Goal: Task Accomplishment & Management: Use online tool/utility

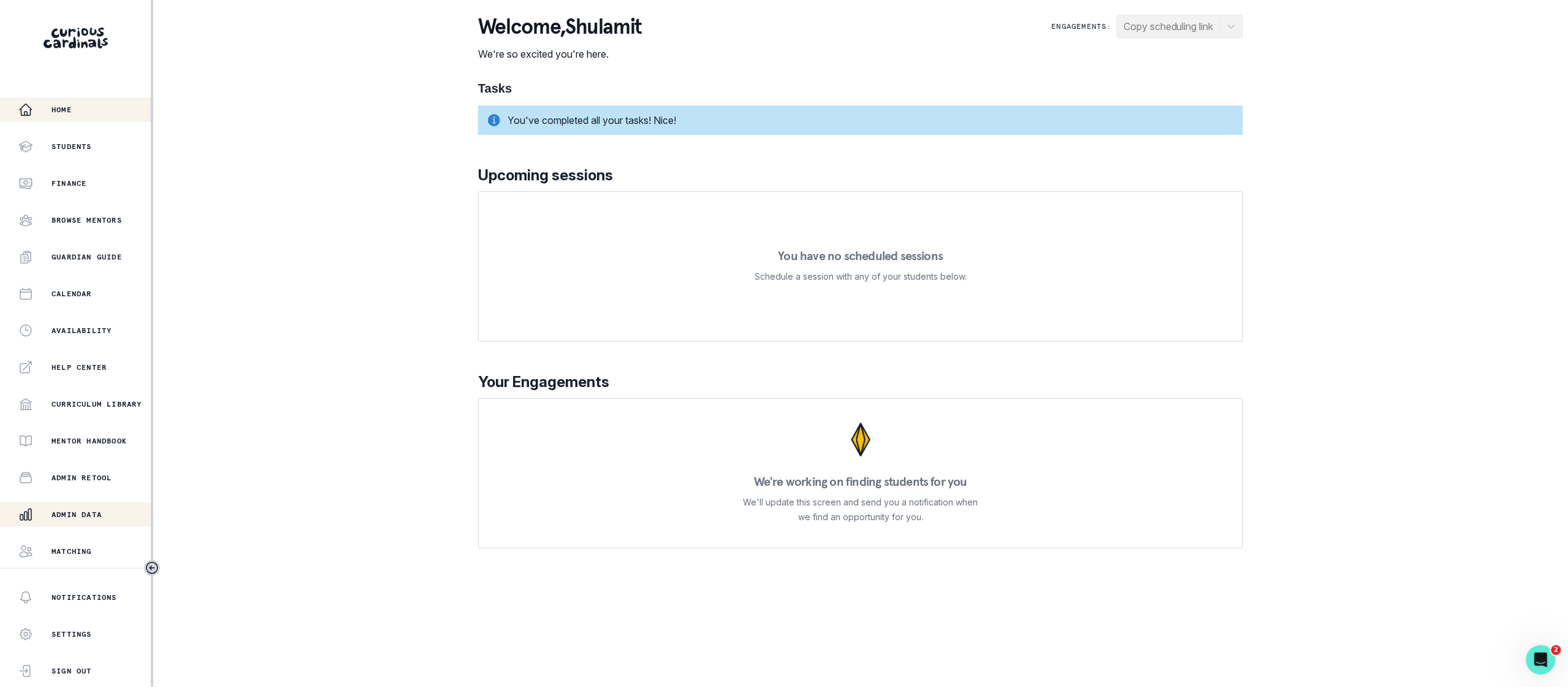
click at [106, 519] on div "Admin Data" at bounding box center [84, 514] width 132 height 14
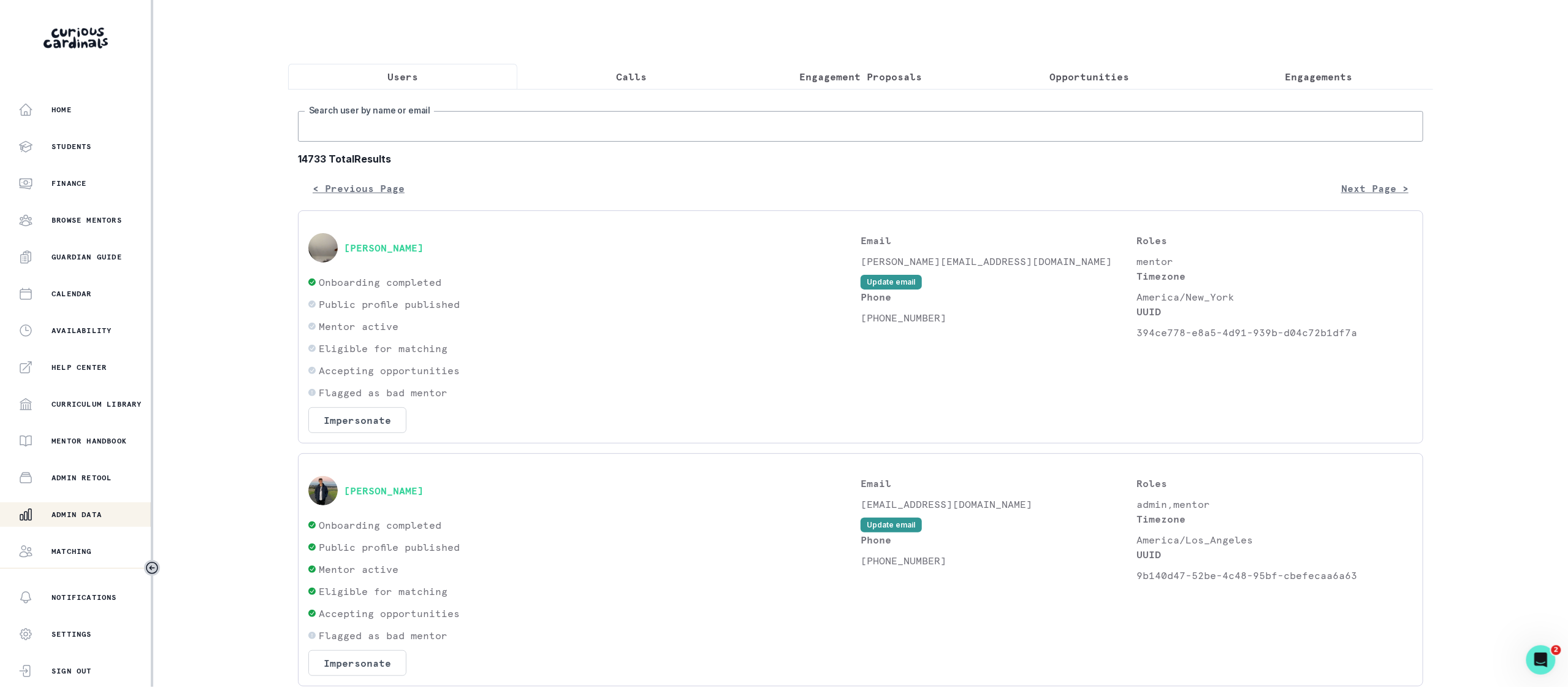
click at [582, 129] on input "Search user by name or email" at bounding box center [860, 126] width 1126 height 30
type input "kian"
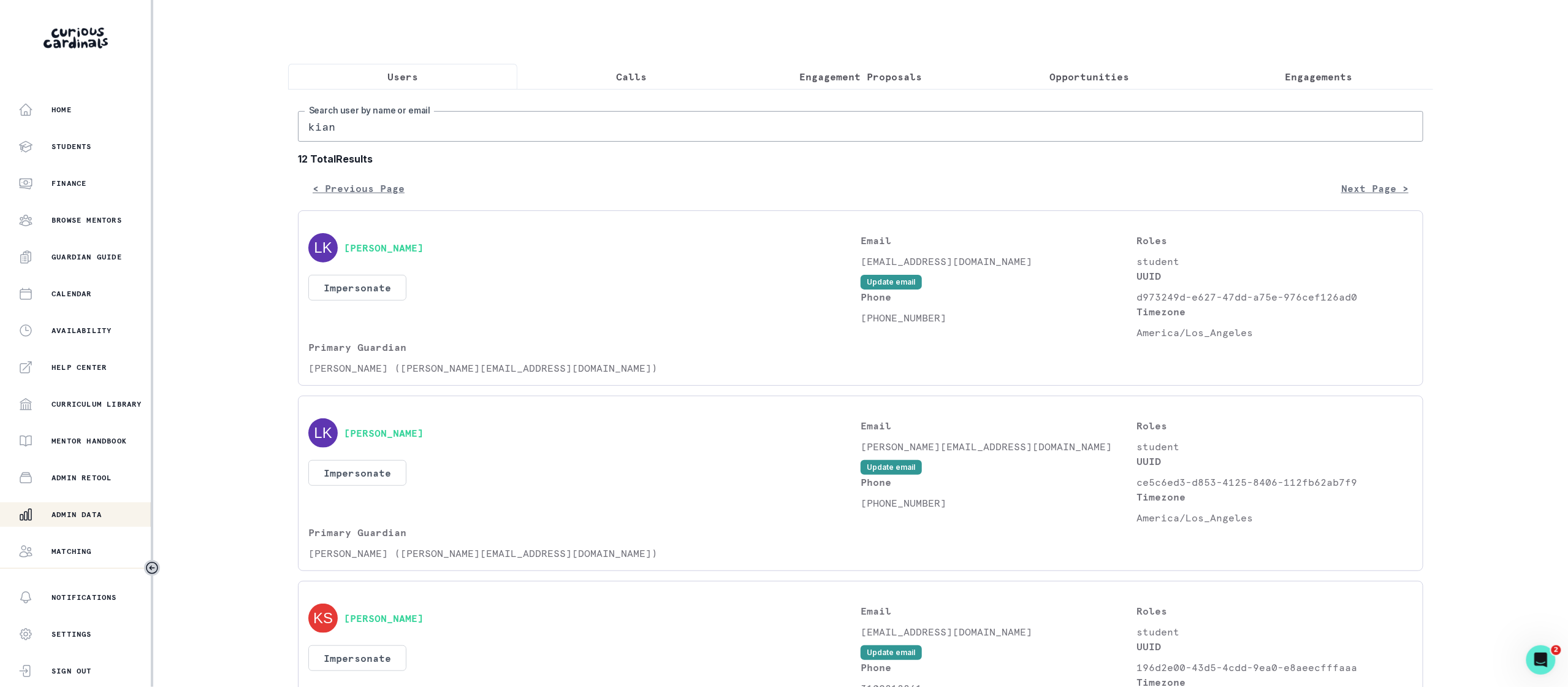
click at [559, 120] on input "kian" at bounding box center [860, 126] width 1126 height 30
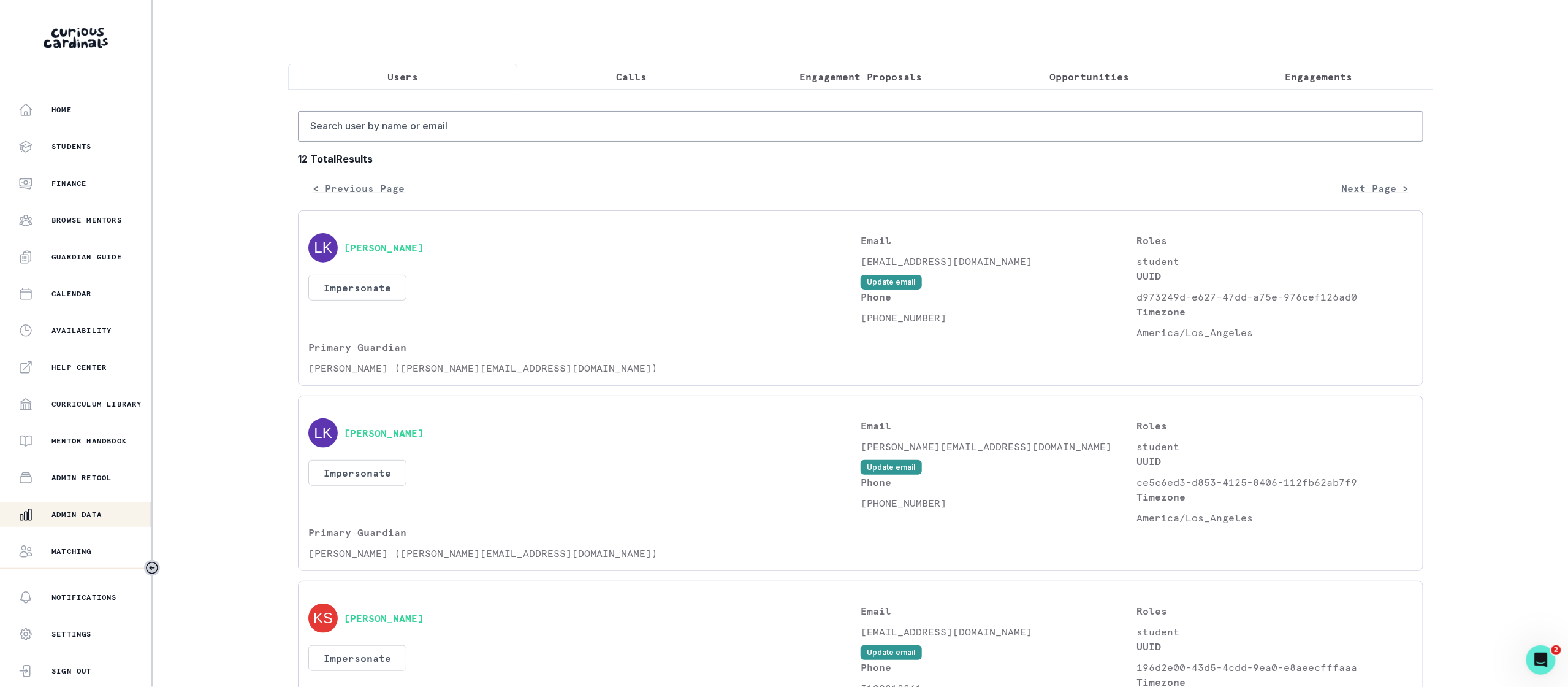
click at [91, 515] on p "Admin Data" at bounding box center [77, 514] width 50 height 10
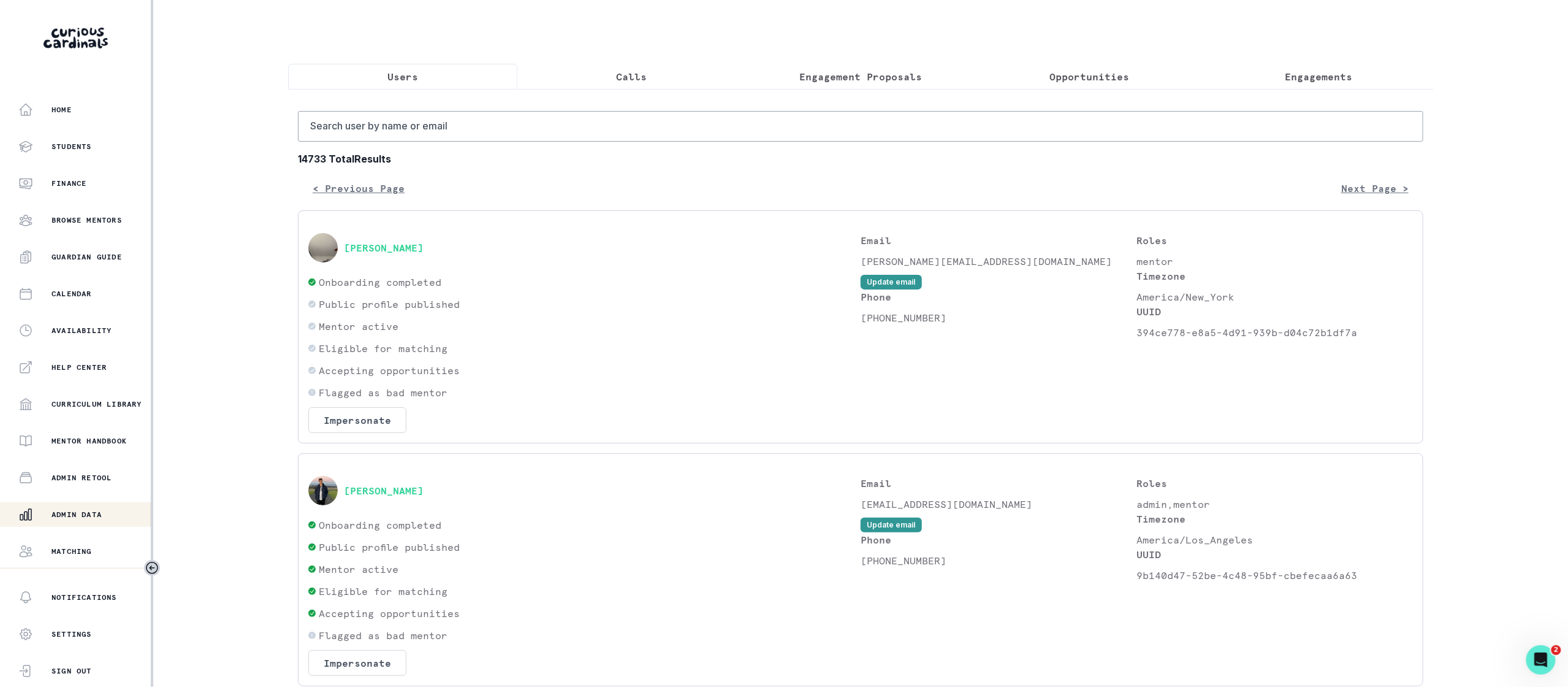
click at [924, 81] on button "Engagement Proposals" at bounding box center [860, 77] width 229 height 26
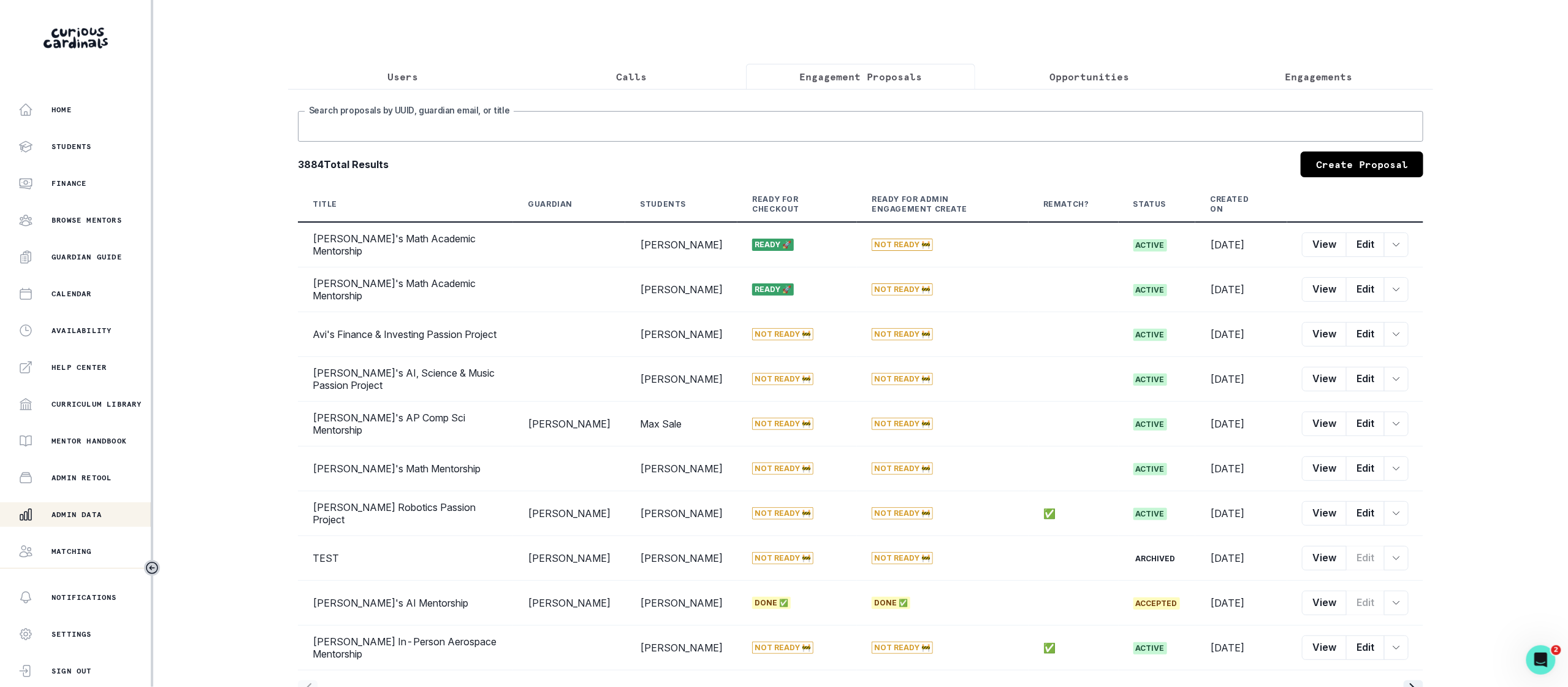
click at [919, 137] on input "Search proposals by UUID, guardian email, or title" at bounding box center [860, 126] width 1126 height 30
type input "[PERSON_NAME]"
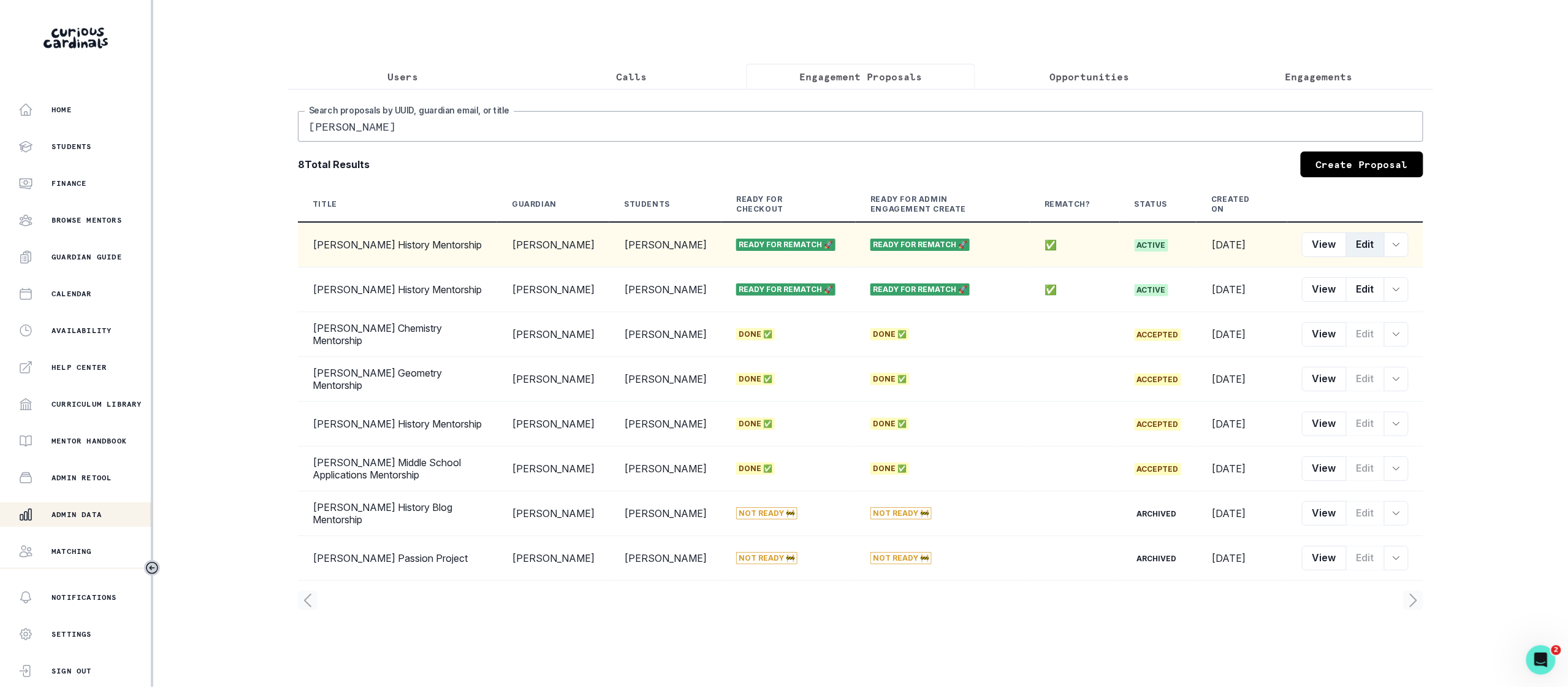
click at [1362, 246] on button "Edit" at bounding box center [1366, 244] width 39 height 24
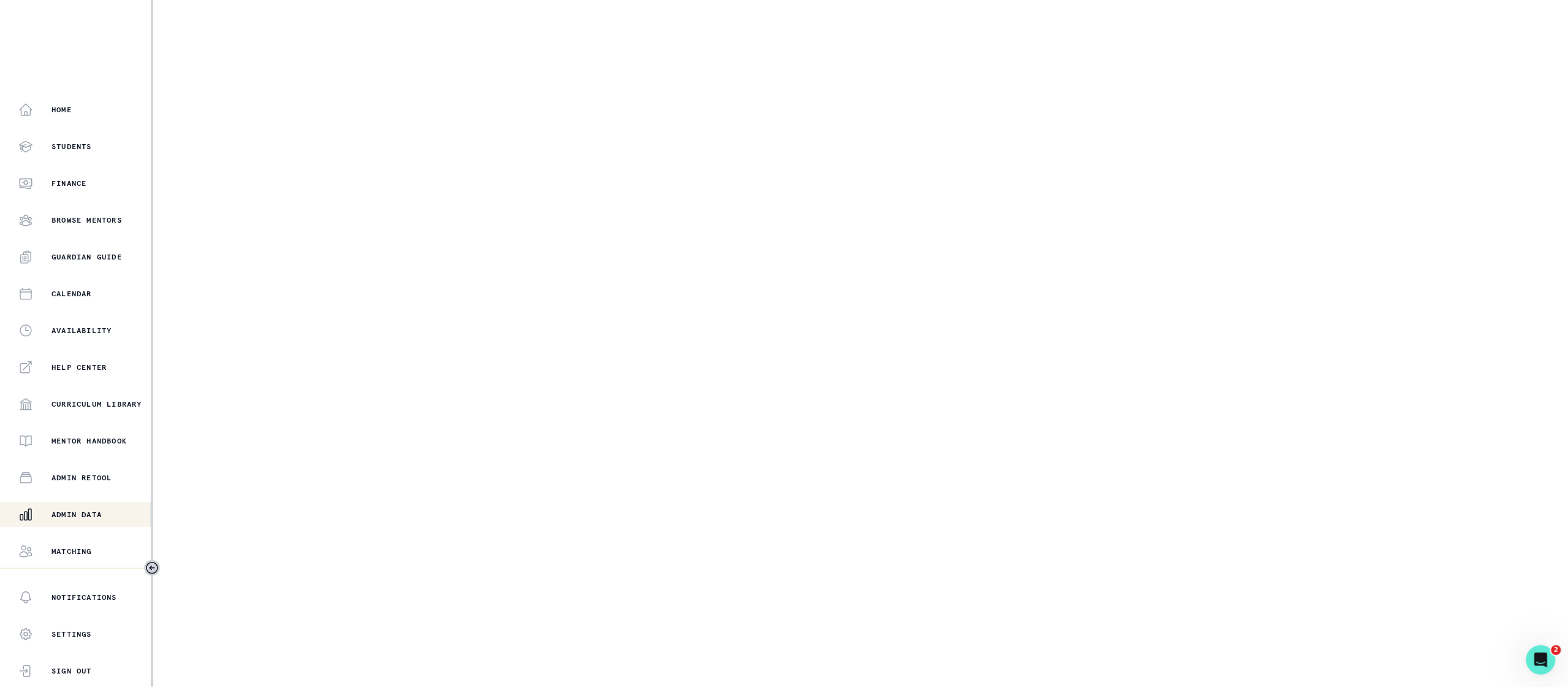
select select "6267cc0b-1467-404d-8526-2734dc3f89d1"
select select "6b6ccbdf-c577-4168-8561-6779e0971dae"
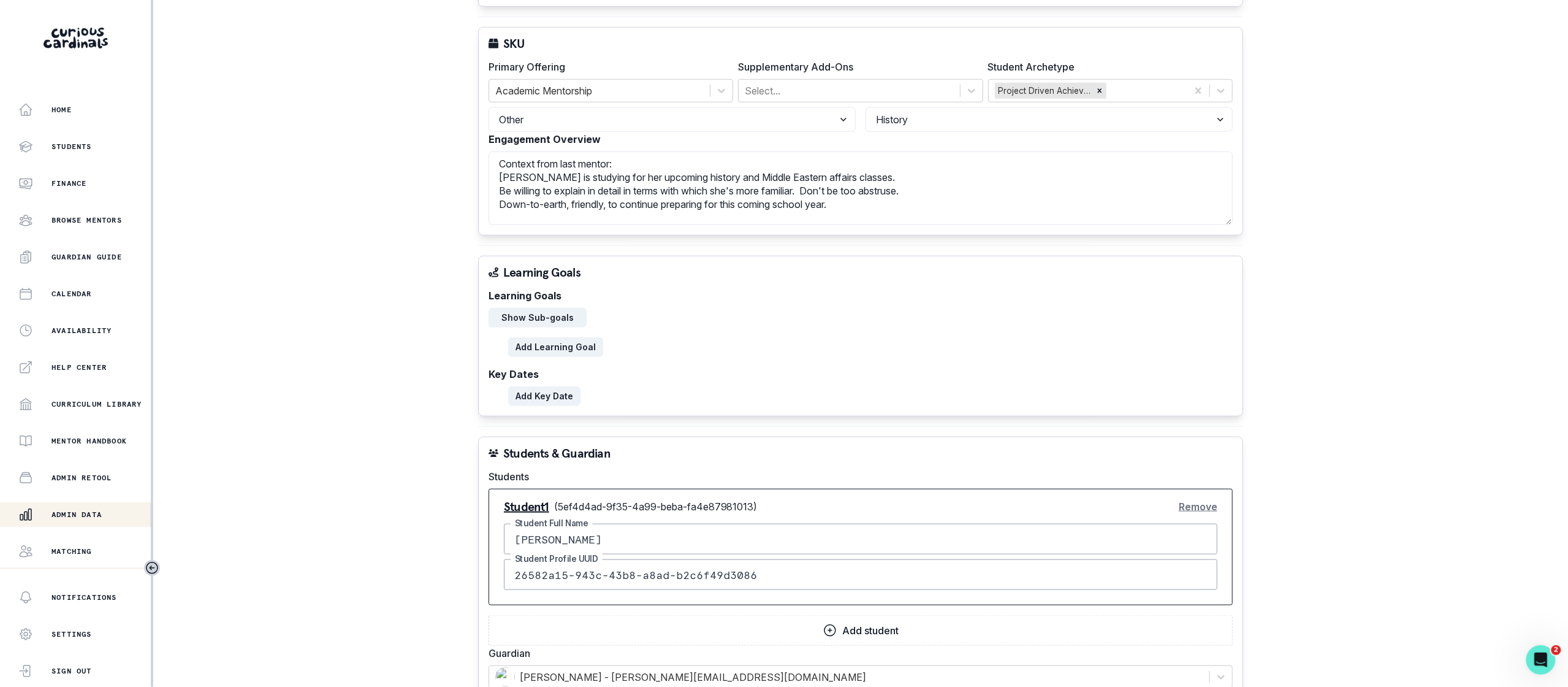
scroll to position [1127, 0]
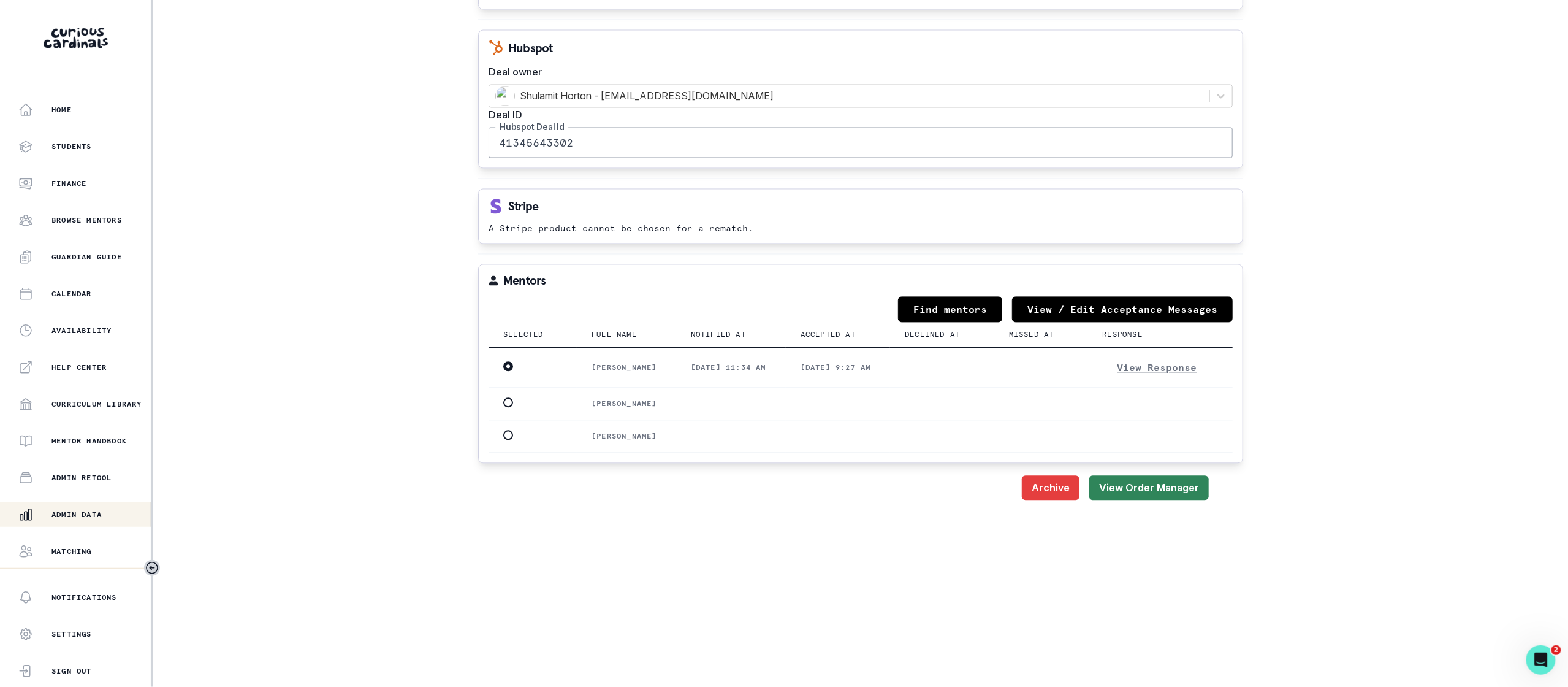
click at [1135, 500] on button "View Order Manager" at bounding box center [1149, 488] width 120 height 24
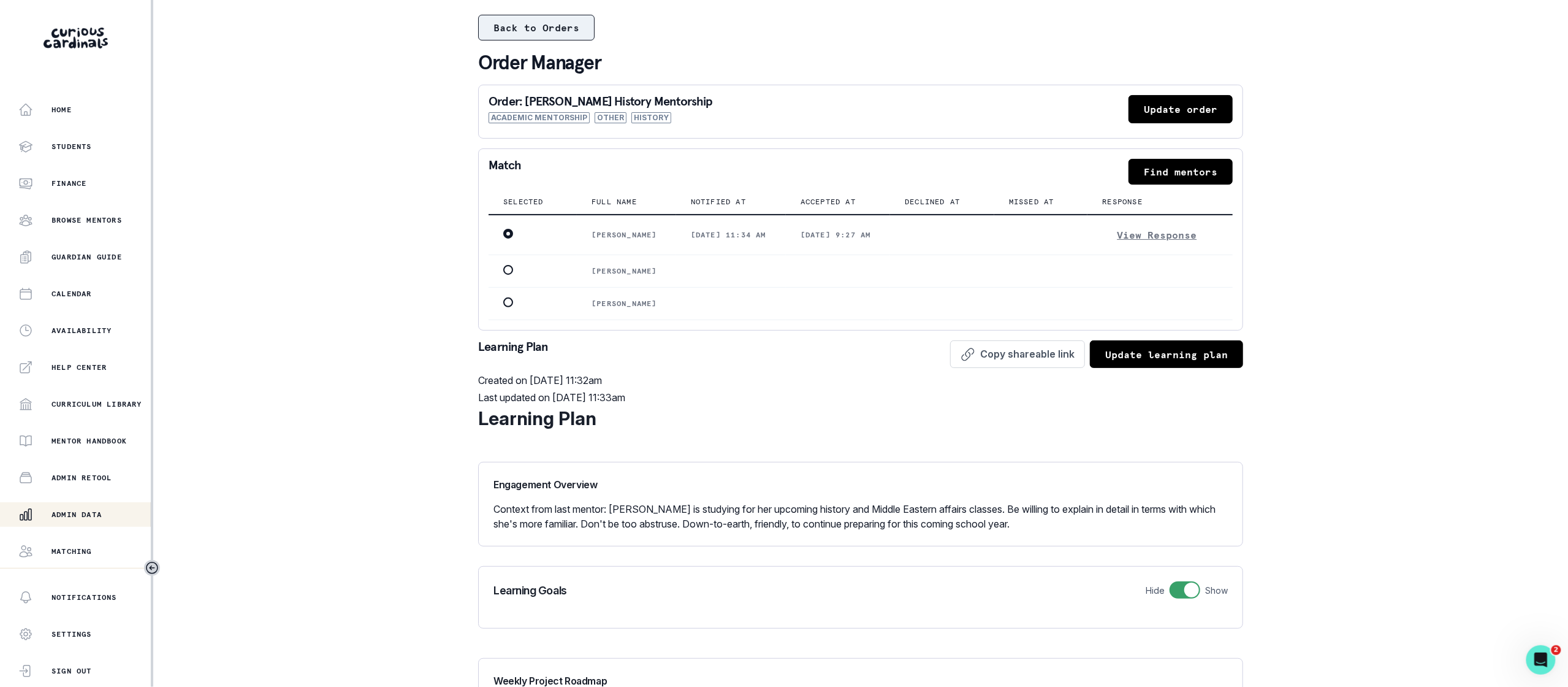
click at [553, 34] on button "Back to Orders" at bounding box center [536, 27] width 116 height 26
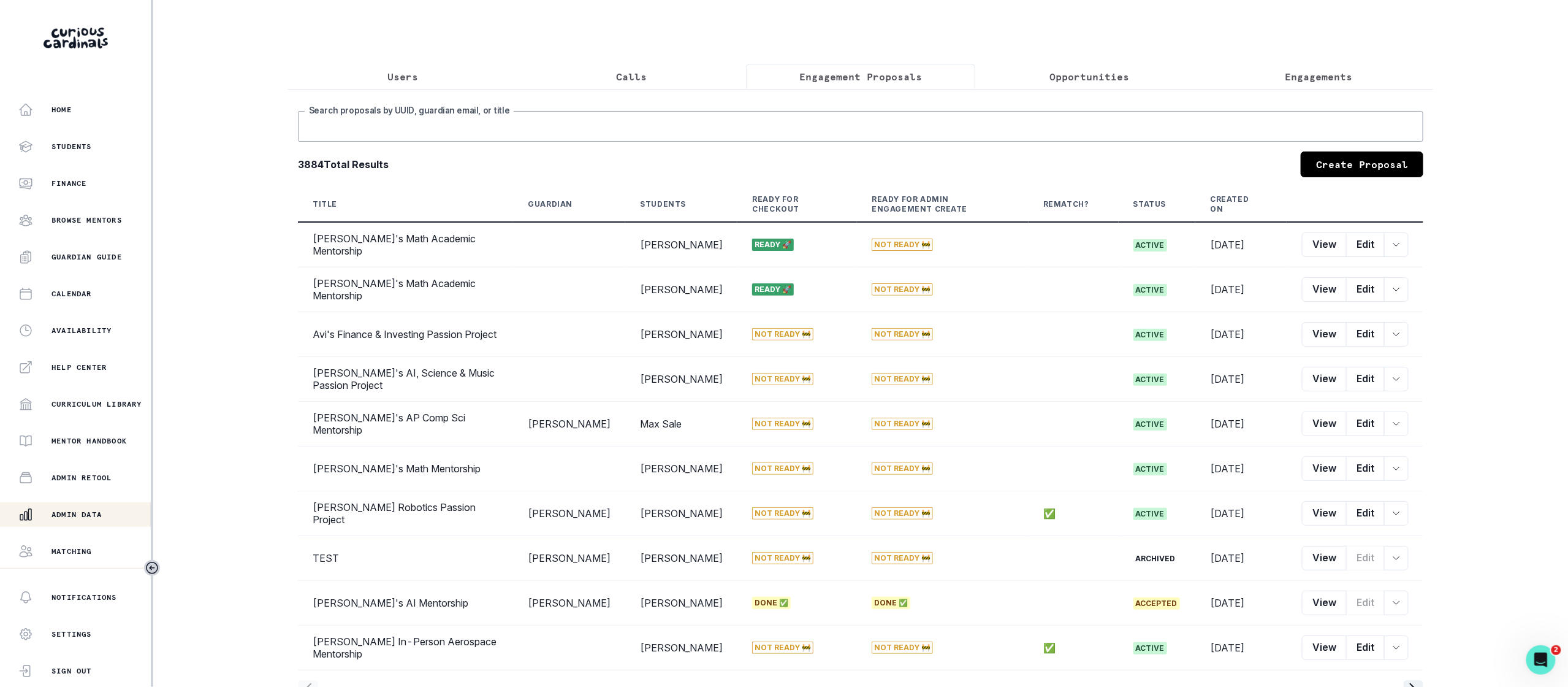
click at [875, 118] on input "Search proposals by UUID, guardian email, or title" at bounding box center [860, 126] width 1126 height 30
type input "[PERSON_NAME]"
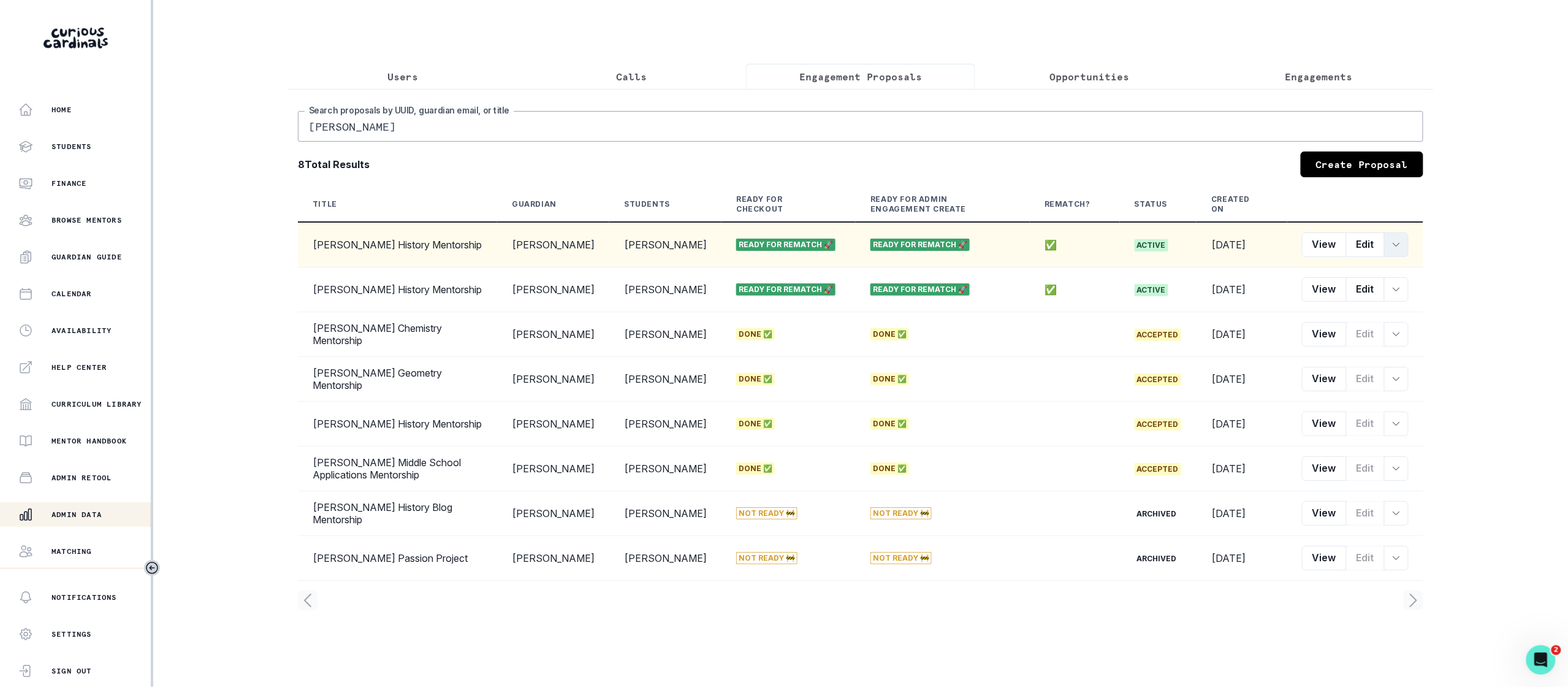
click at [1388, 241] on button "row menu" at bounding box center [1397, 244] width 24 height 24
click at [1407, 331] on button "Convert Rematch to Engagement" at bounding box center [1466, 337] width 162 height 20
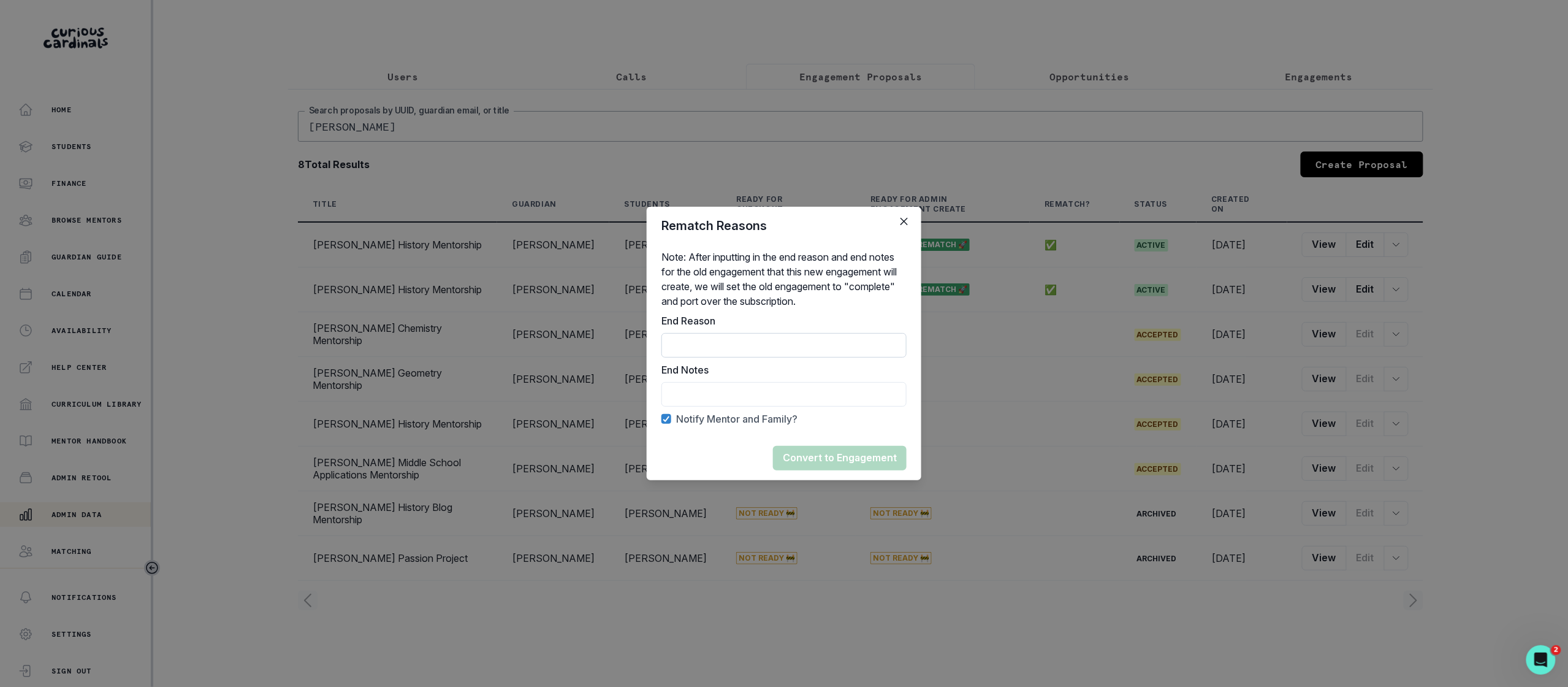
click at [879, 353] on input "End Reason" at bounding box center [784, 345] width 245 height 24
type input "Mentor flake"
click at [853, 407] on div "Note: After inputting in the end reason and end notes for the old engagement th…" at bounding box center [784, 340] width 275 height 191
click at [837, 391] on input "End Reason" at bounding box center [784, 395] width 245 height 24
type input "Rematched"
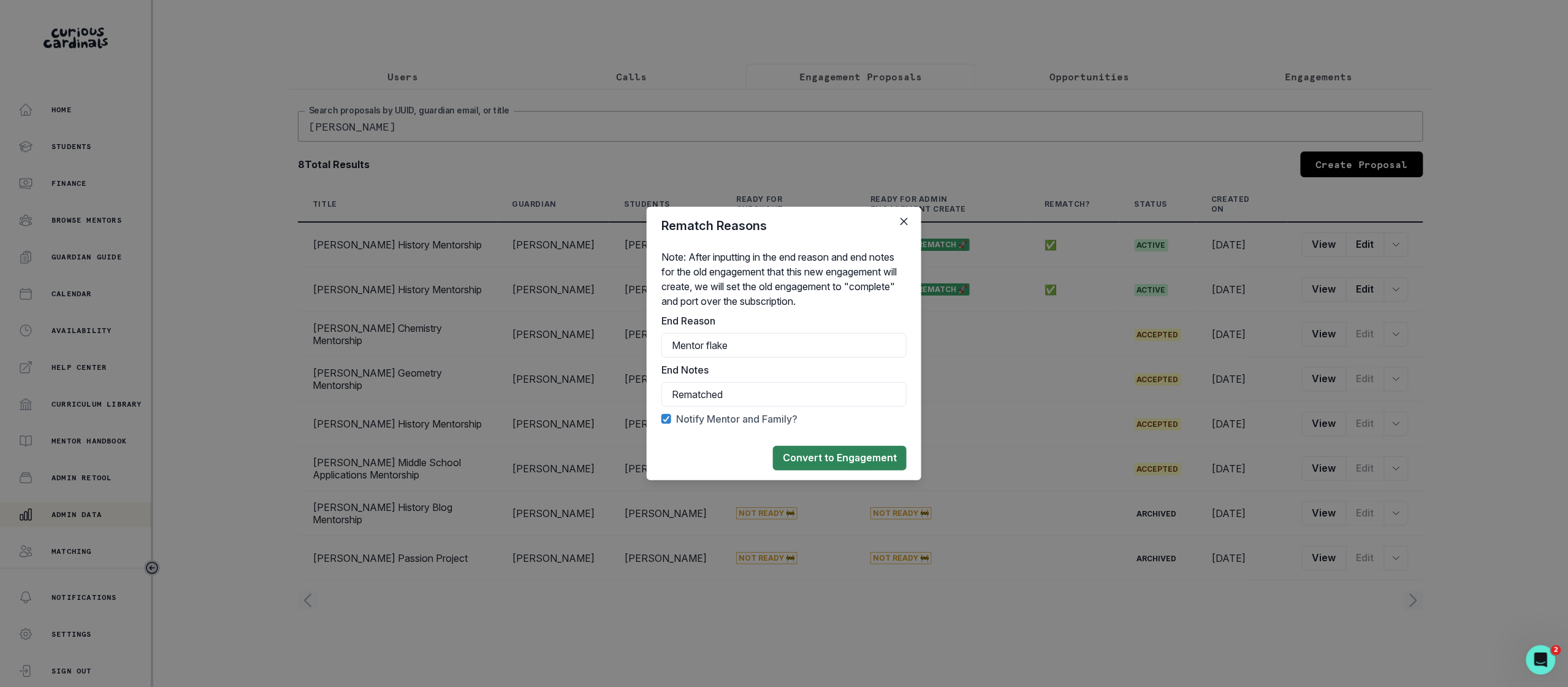
click at [853, 457] on button "Convert to Engagement" at bounding box center [840, 459] width 134 height 24
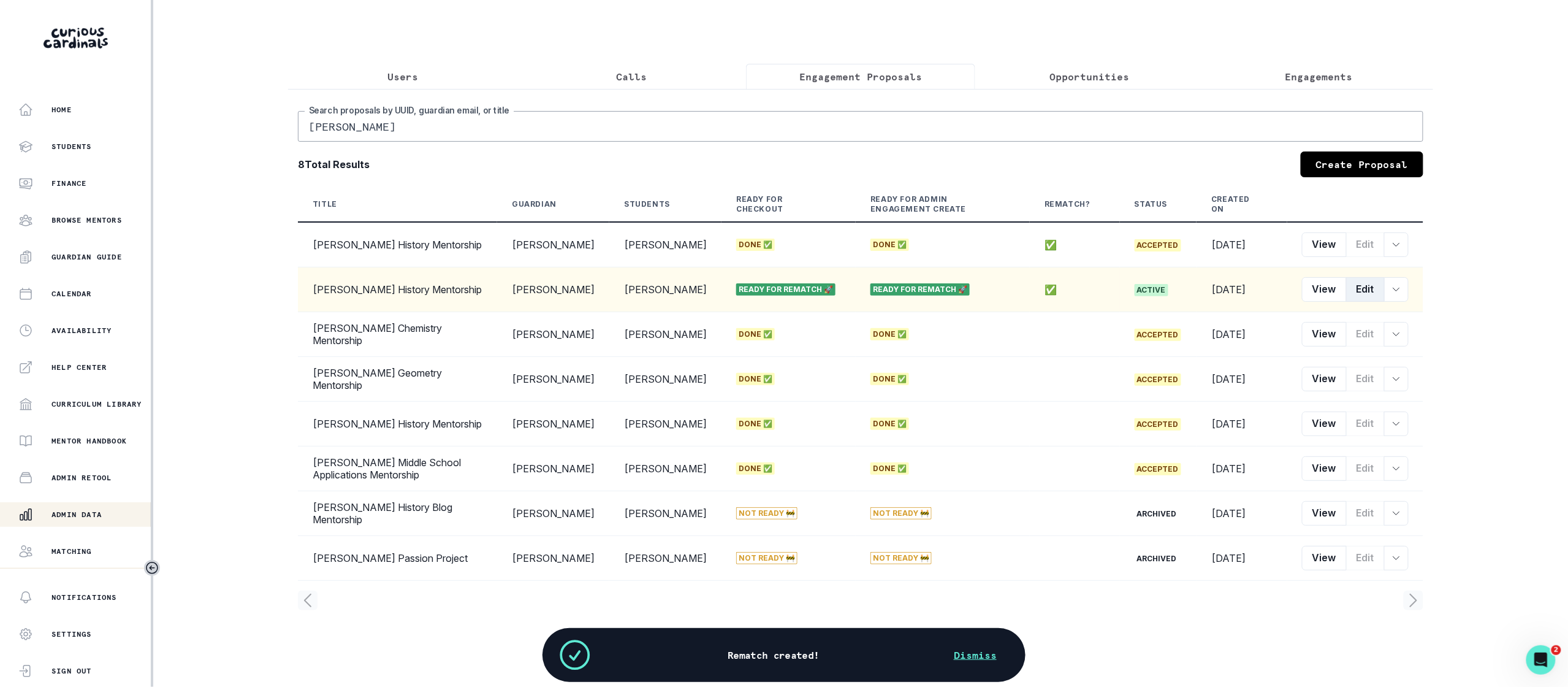
click at [1363, 289] on button "Edit" at bounding box center [1366, 289] width 39 height 24
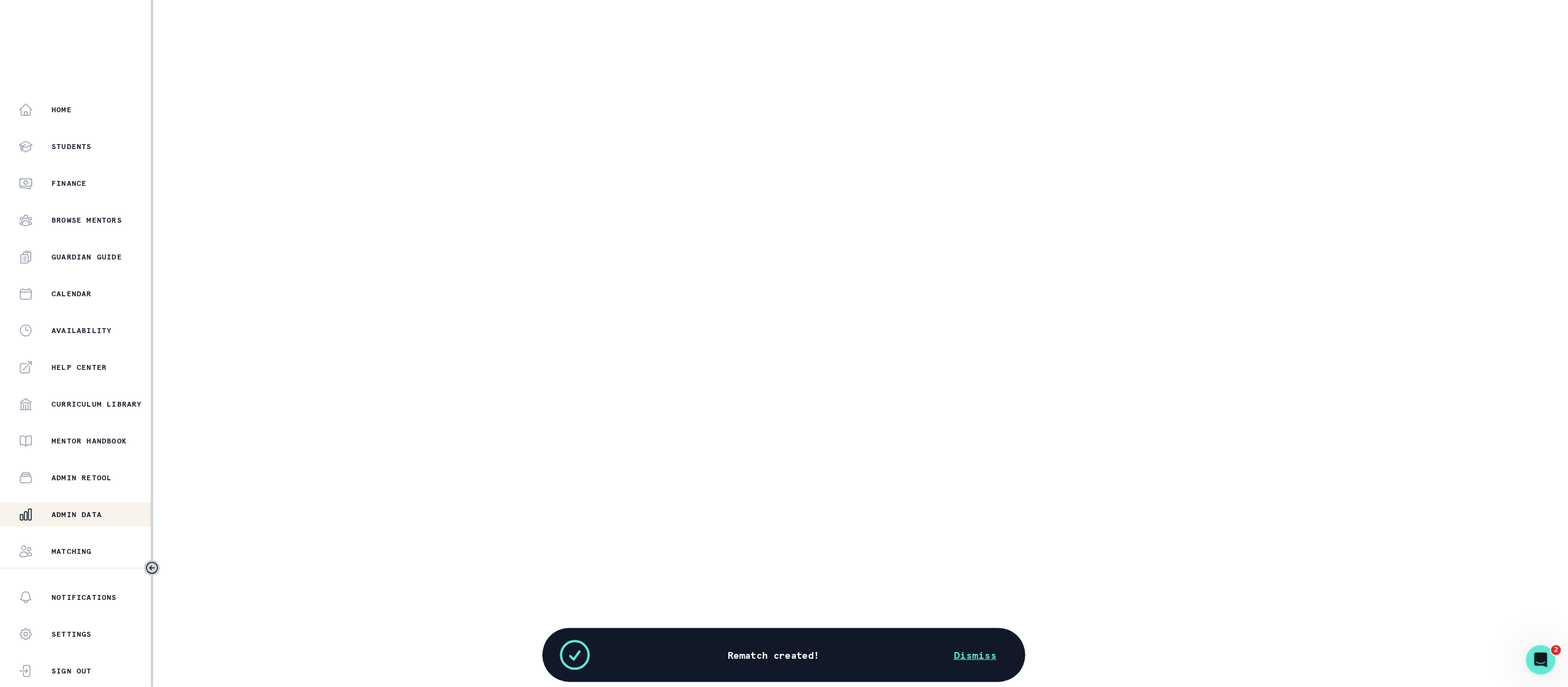
select select "6267cc0b-1467-404d-8526-2734dc3f89d1"
select select "6b6ccbdf-c577-4168-8561-6779e0971dae"
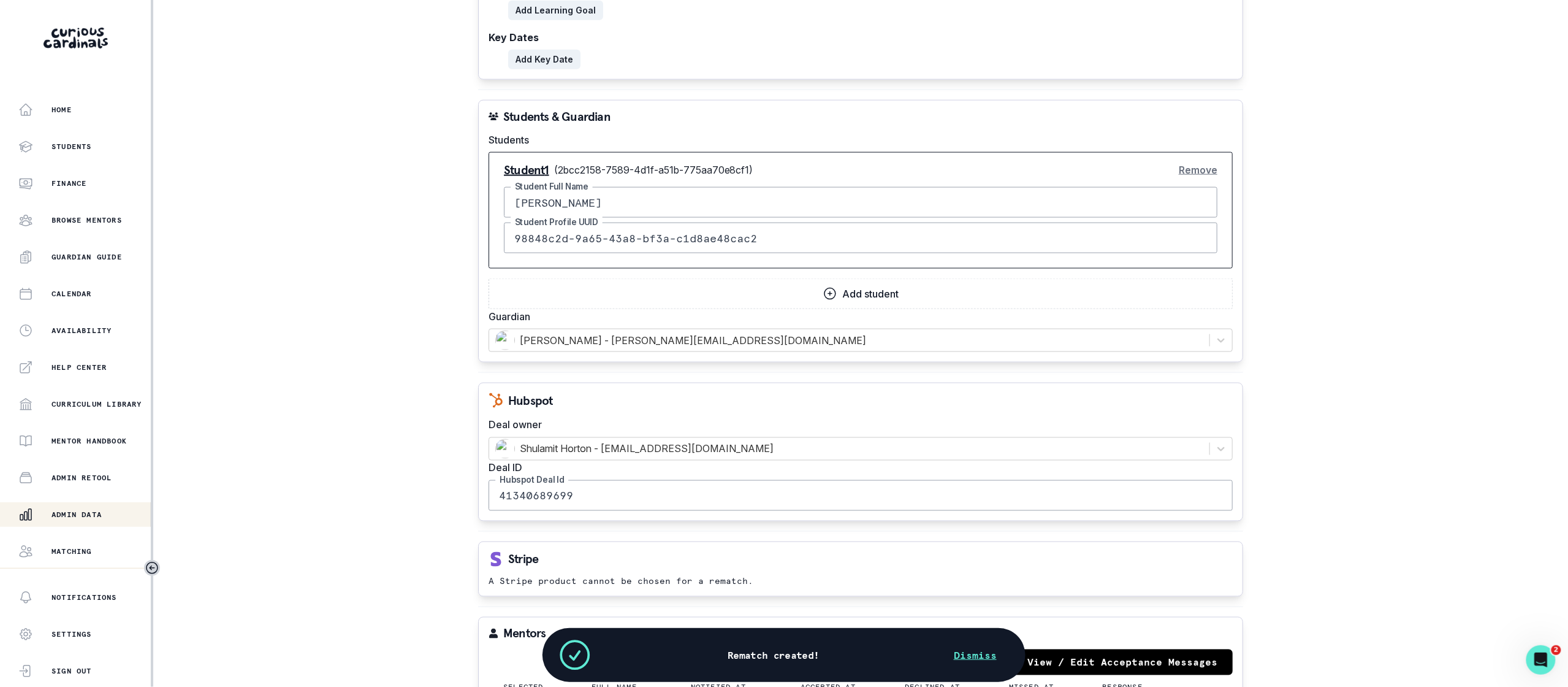
scroll to position [1117, 0]
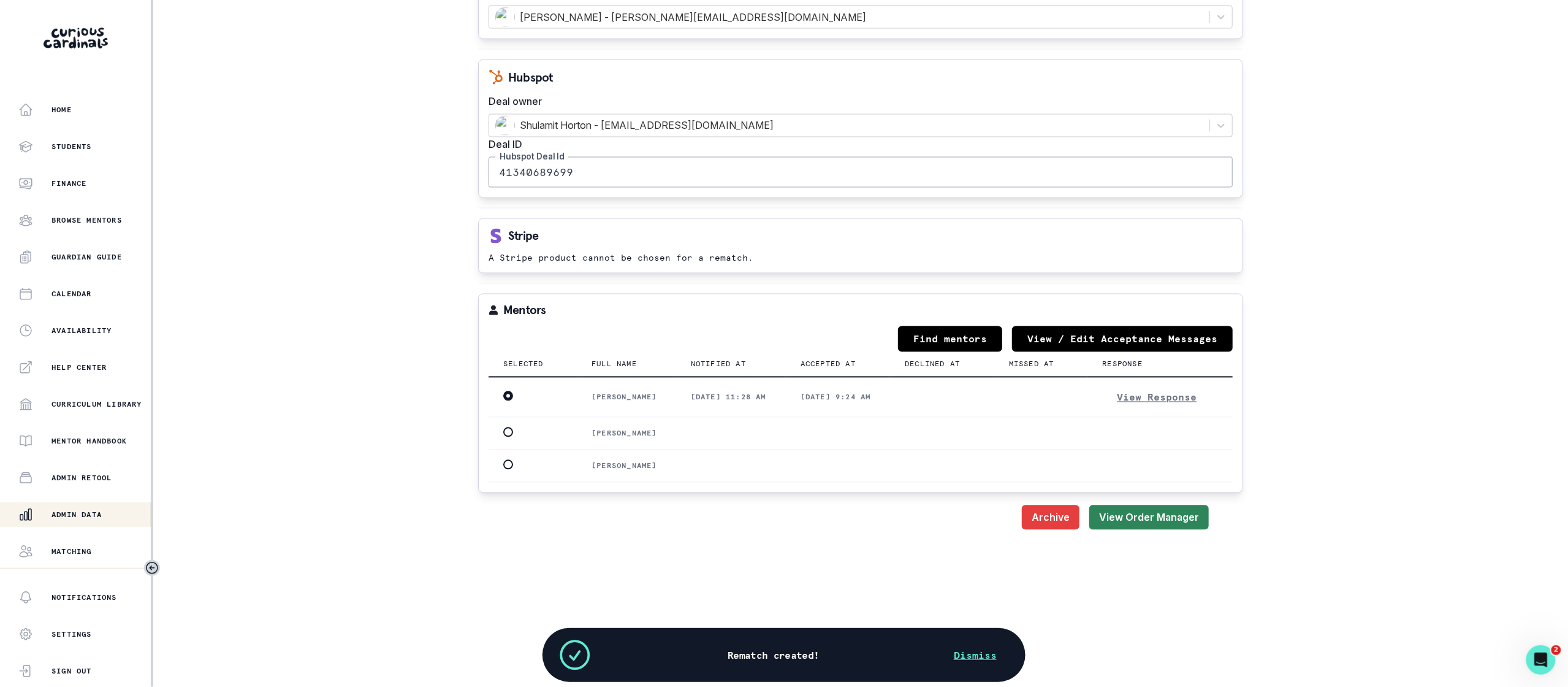
click at [1146, 526] on button "View Order Manager" at bounding box center [1149, 518] width 120 height 24
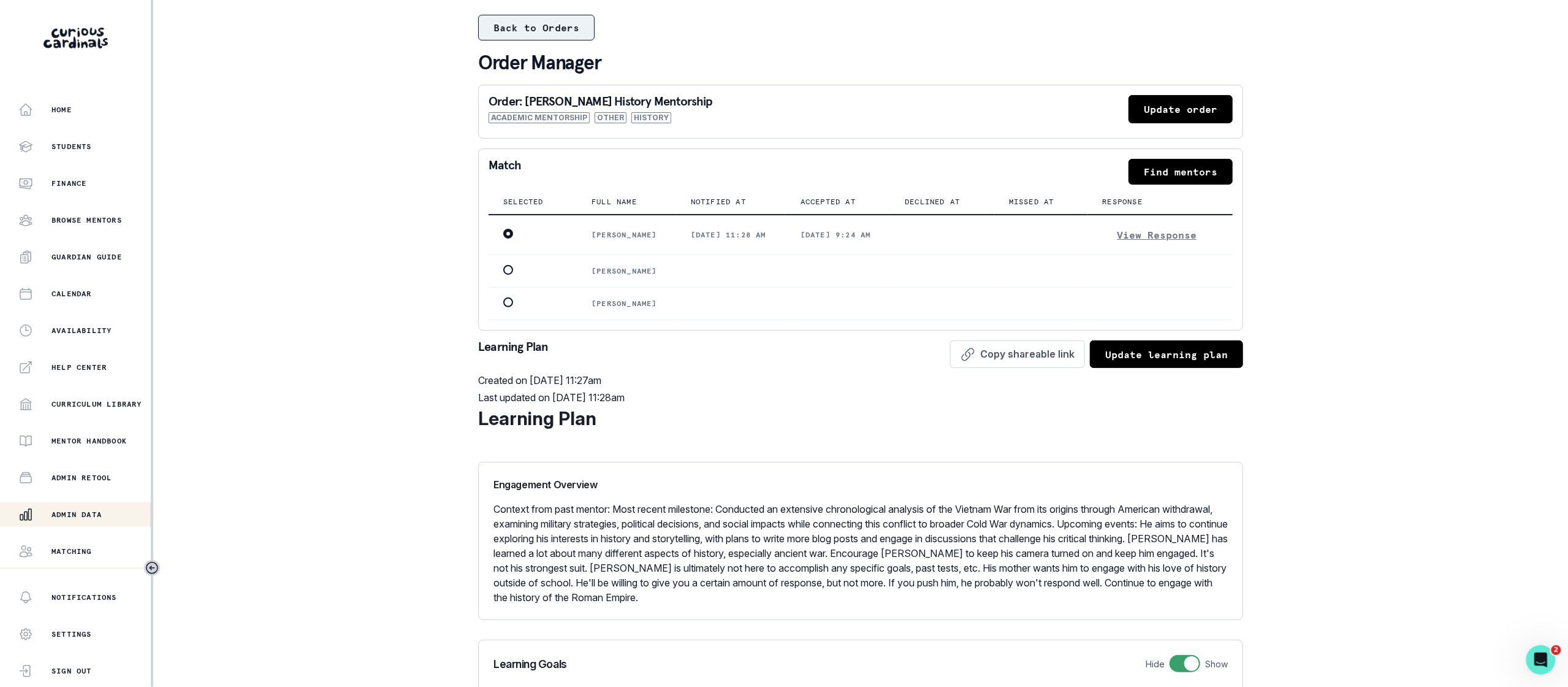
click at [553, 38] on button "Back to Orders" at bounding box center [536, 27] width 116 height 26
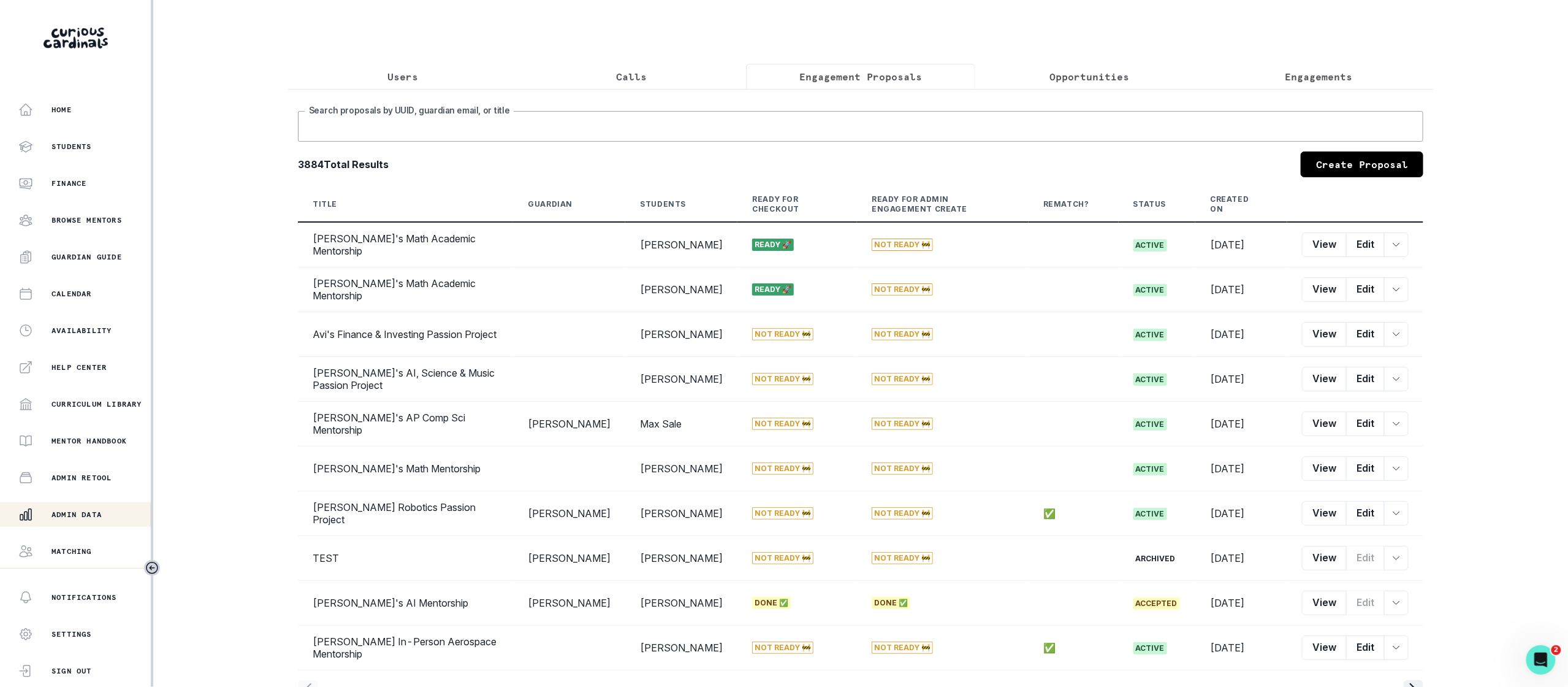
click at [886, 128] on input "Search proposals by UUID, guardian email, or title" at bounding box center [860, 126] width 1126 height 30
type input "[PERSON_NAME]"
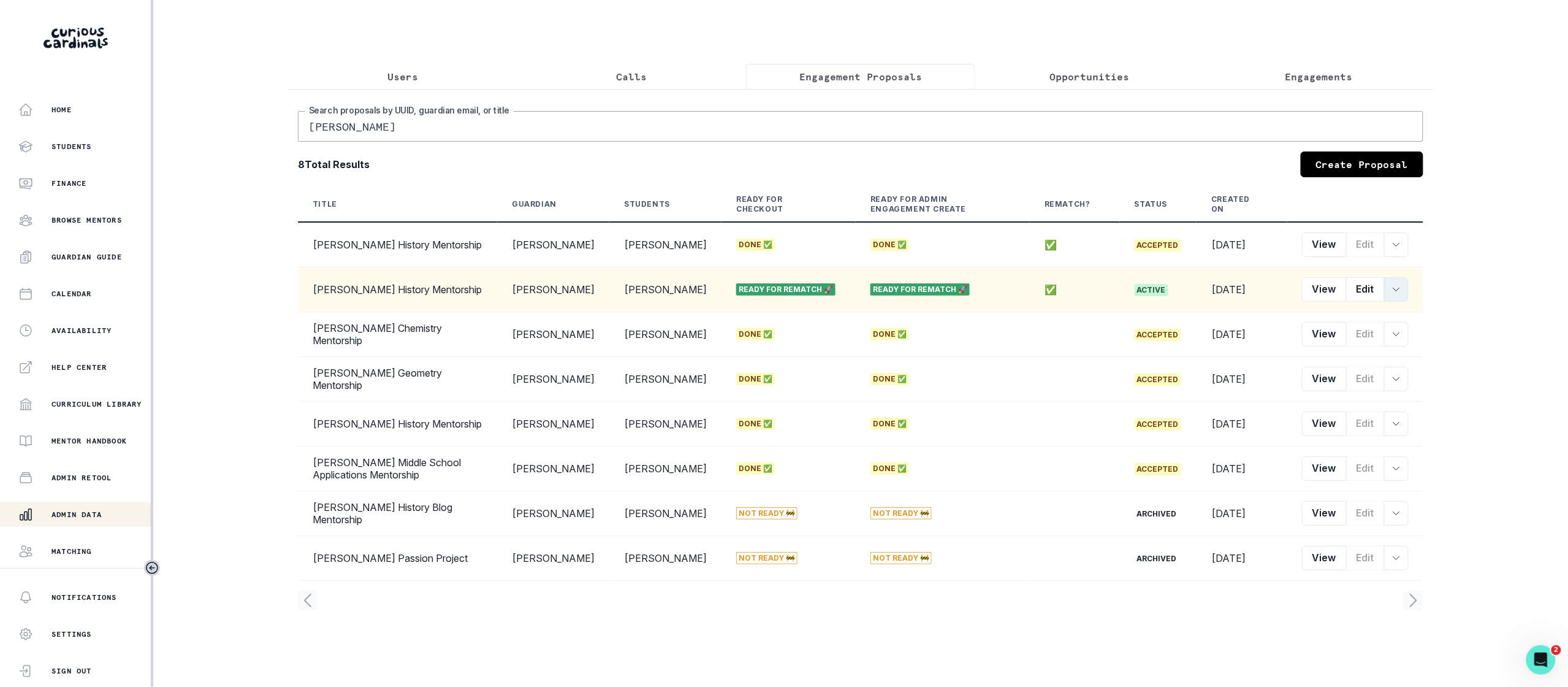
click at [1407, 296] on button "row menu" at bounding box center [1397, 289] width 24 height 24
click at [1410, 377] on button "Convert Rematch to Engagement" at bounding box center [1466, 383] width 162 height 20
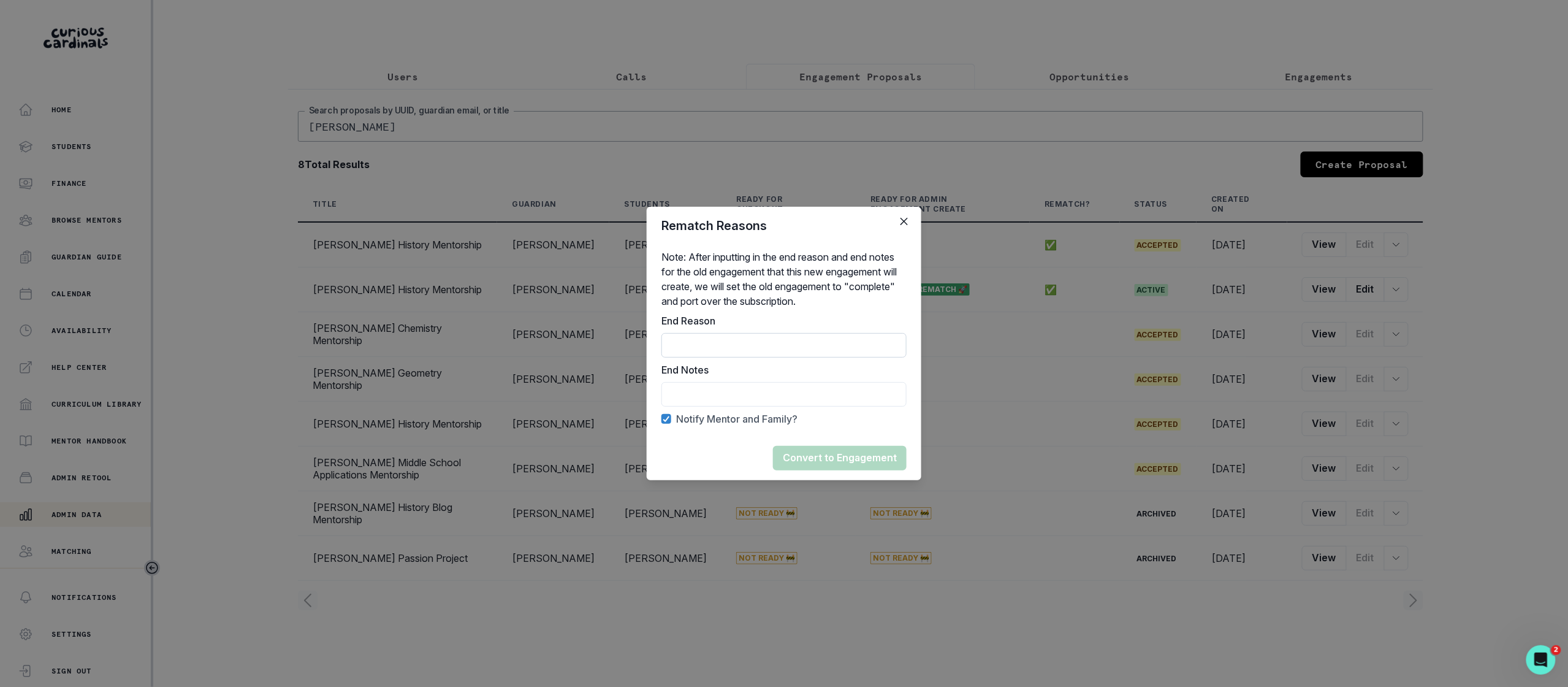
click at [832, 342] on input "End Reason" at bounding box center [784, 345] width 245 height 24
type input "Rematch"
click at [837, 403] on input "End Reason" at bounding box center [784, 395] width 245 height 24
type input "Mentor flake"
click at [859, 455] on button "Convert to Engagement" at bounding box center [840, 459] width 134 height 24
